Goal: Transaction & Acquisition: Purchase product/service

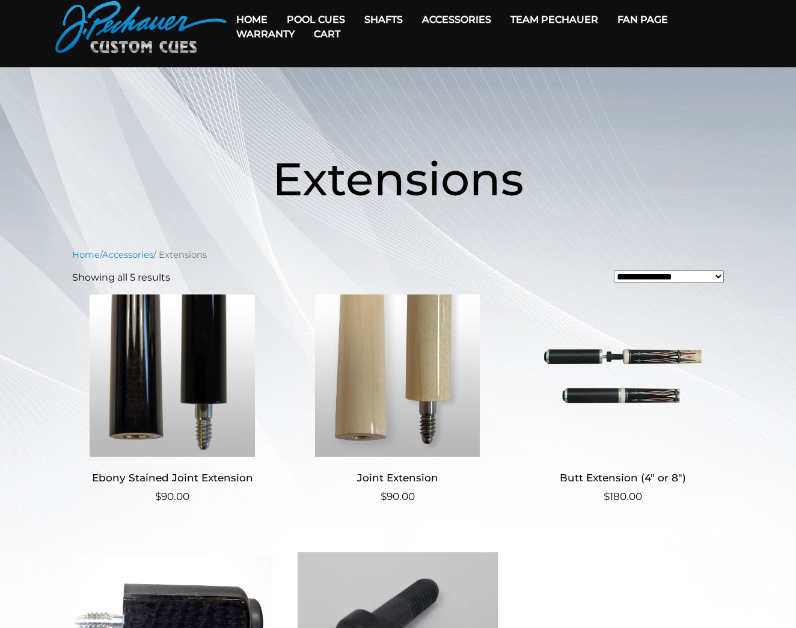
scroll to position [17, 0]
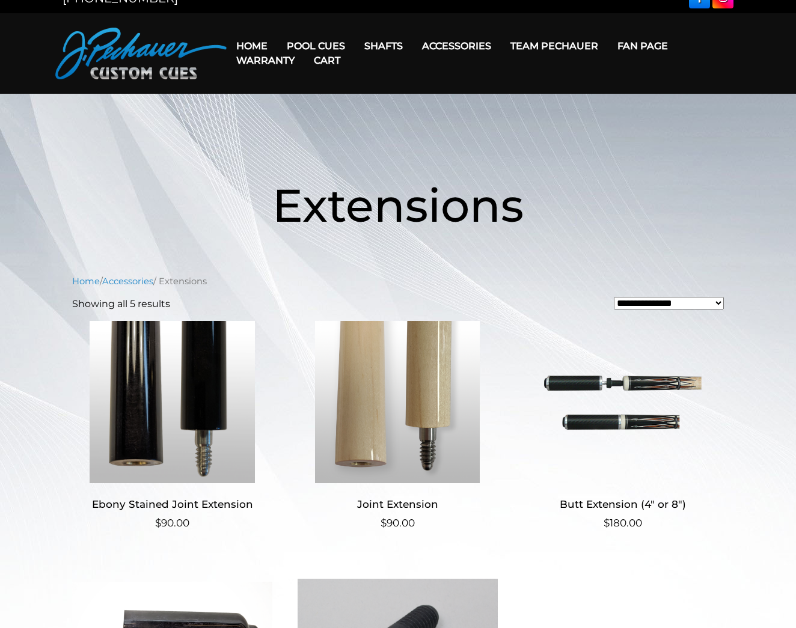
click at [321, 46] on link "Cart" at bounding box center [327, 60] width 46 height 31
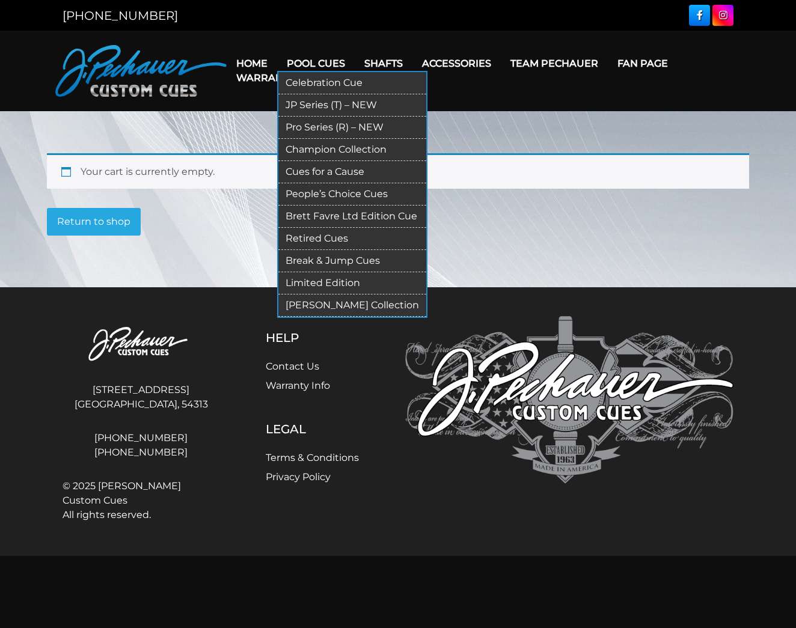
click at [317, 104] on link "JP Series (T) – NEW" at bounding box center [352, 105] width 148 height 22
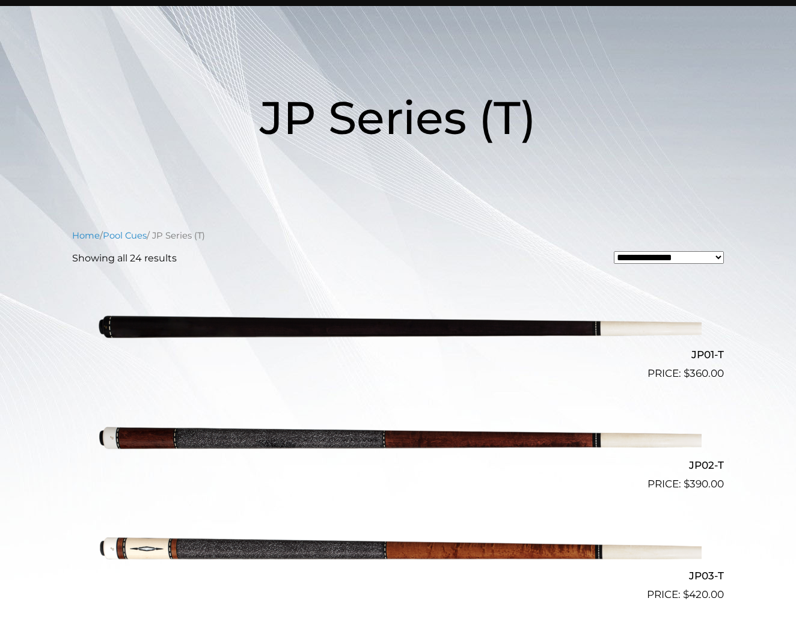
scroll to position [109, 0]
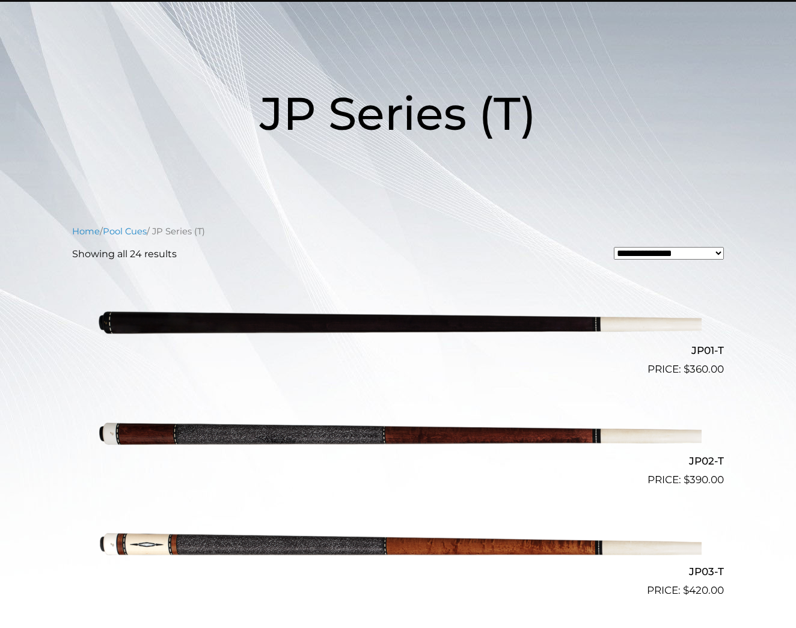
click at [343, 322] on img at bounding box center [397, 321] width 607 height 101
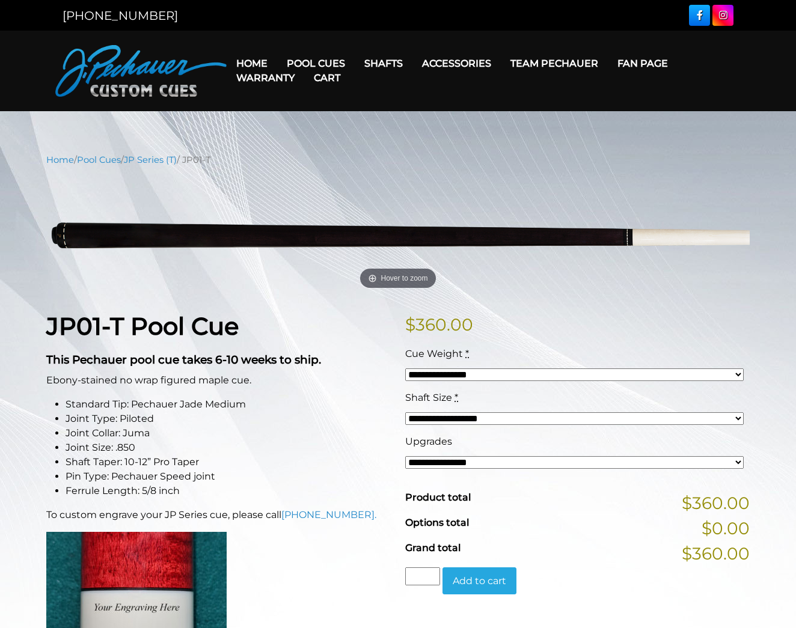
select select "*****"
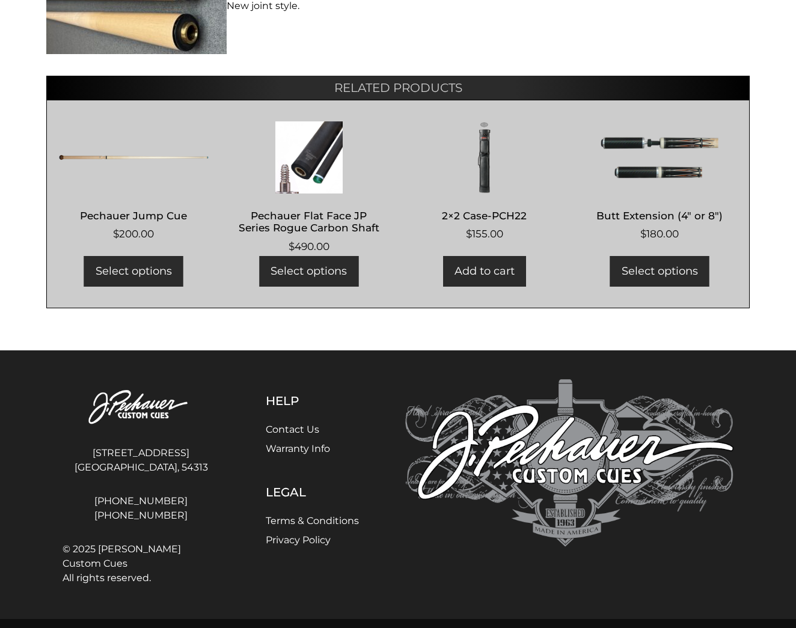
scroll to position [836, 0]
